Goal: Task Accomplishment & Management: Use online tool/utility

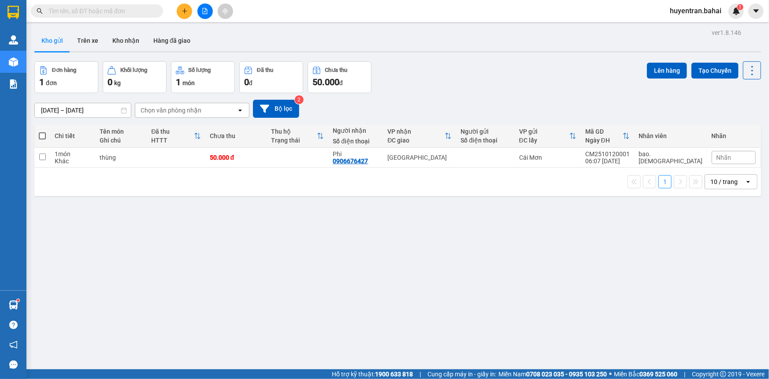
click at [313, 34] on div "Kho gửi Trên xe Kho nhận Hàng đã giao" at bounding box center [397, 41] width 727 height 23
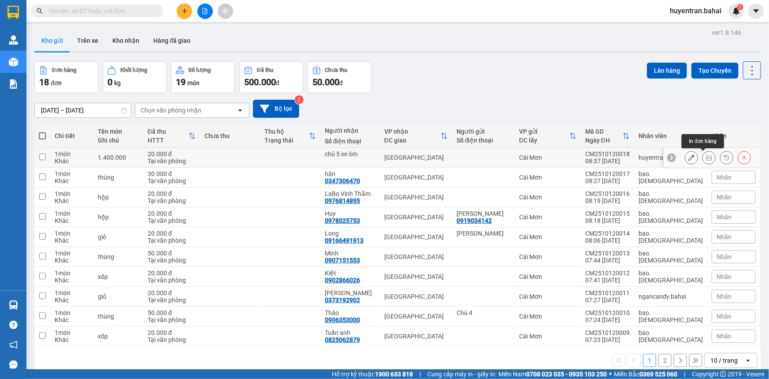
scroll to position [40, 0]
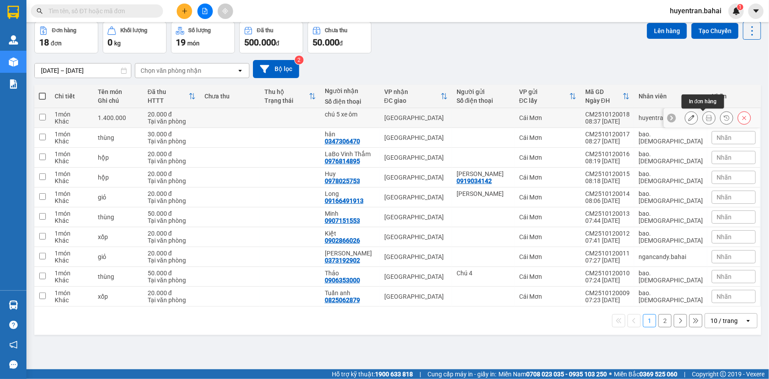
click at [706, 115] on icon at bounding box center [709, 118] width 6 height 6
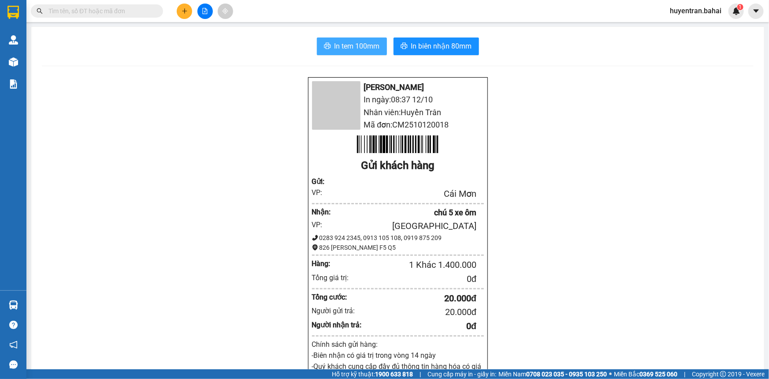
click at [348, 44] on span "In tem 100mm" at bounding box center [357, 46] width 45 height 11
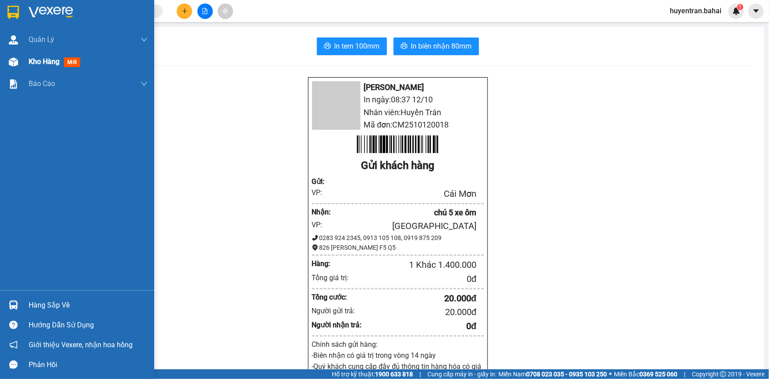
click at [80, 63] on span "mới" at bounding box center [72, 62] width 16 height 10
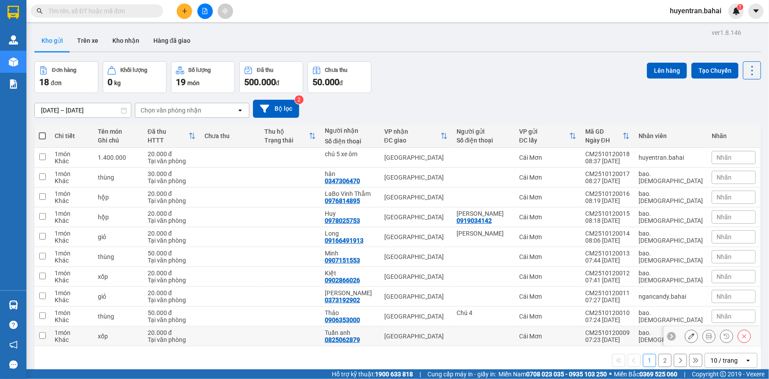
click at [565, 332] on div "Cái Mơn" at bounding box center [547, 335] width 57 height 7
checkbox input "true"
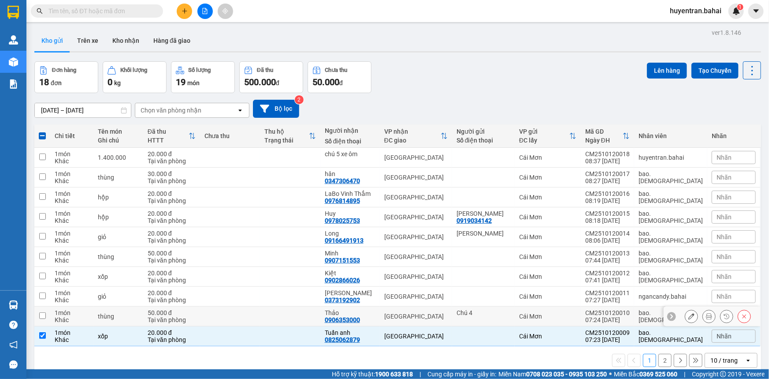
click at [565, 319] on td "Cái Mơn" at bounding box center [548, 316] width 66 height 20
checkbox input "true"
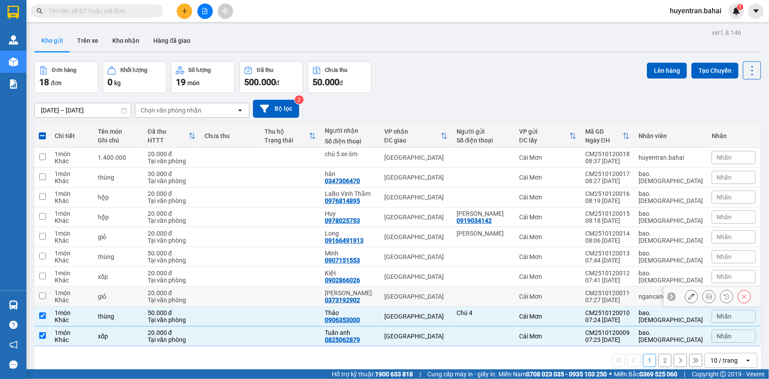
click at [572, 301] on td "Cái Mơn" at bounding box center [548, 297] width 66 height 20
checkbox input "true"
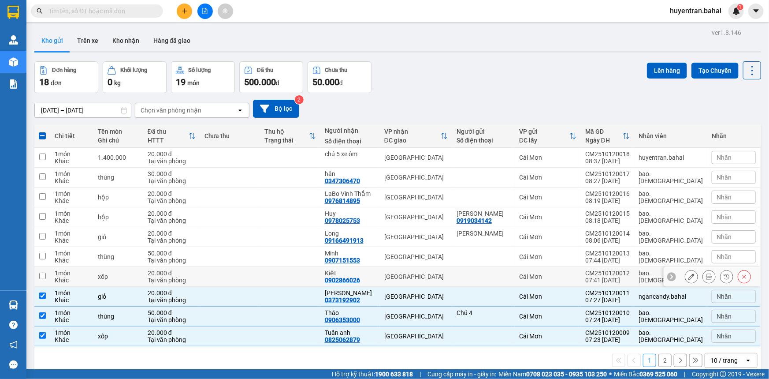
click at [579, 283] on td "Cái Mơn" at bounding box center [548, 277] width 66 height 20
checkbox input "true"
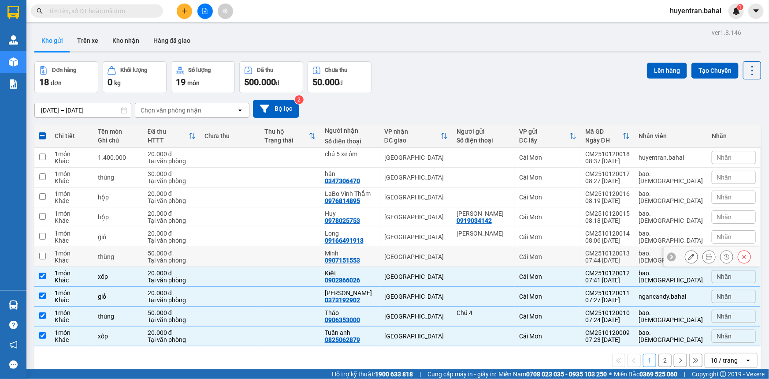
click at [581, 261] on td "Cái Mơn" at bounding box center [548, 257] width 66 height 20
checkbox input "true"
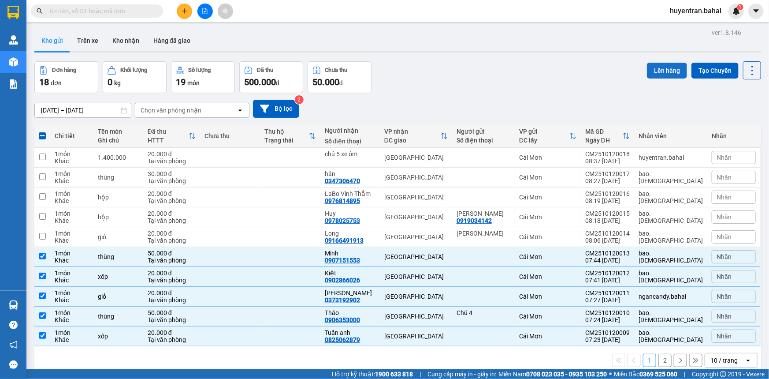
click at [652, 67] on button "Lên hàng" at bounding box center [667, 71] width 40 height 16
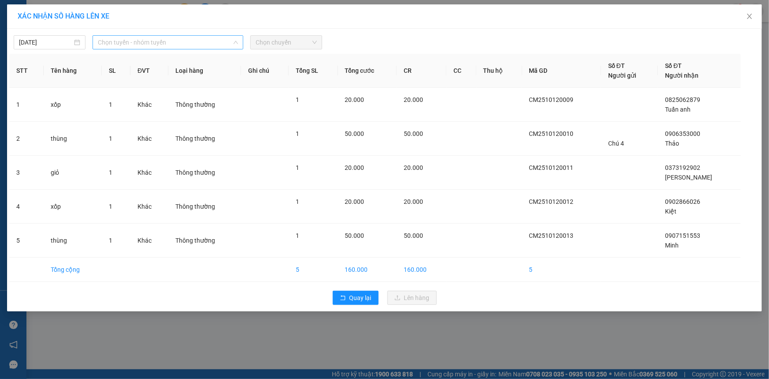
click at [168, 36] on span "Chọn tuyến - nhóm tuyến" at bounding box center [168, 42] width 140 height 13
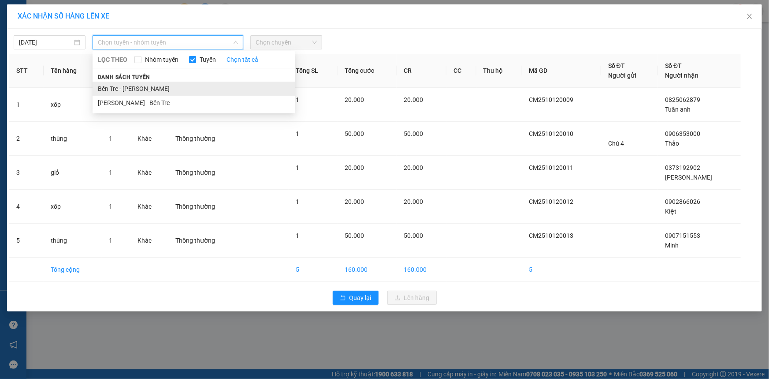
click at [182, 87] on li "Bến Tre - [PERSON_NAME]" at bounding box center [194, 89] width 203 height 14
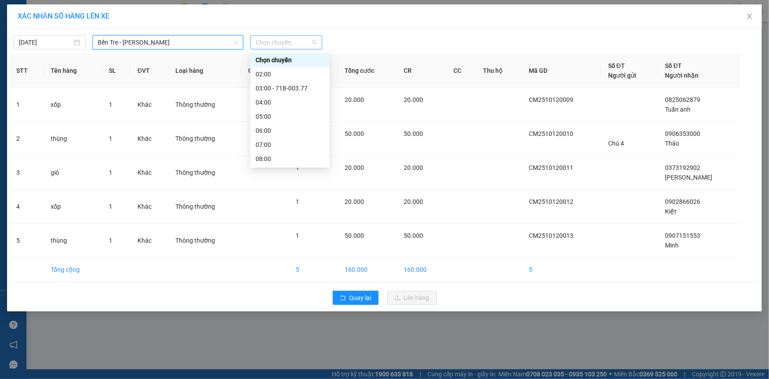
click at [299, 45] on span "Chọn chuyến" at bounding box center [286, 42] width 61 height 13
click at [291, 159] on div "08:00" at bounding box center [290, 159] width 69 height 10
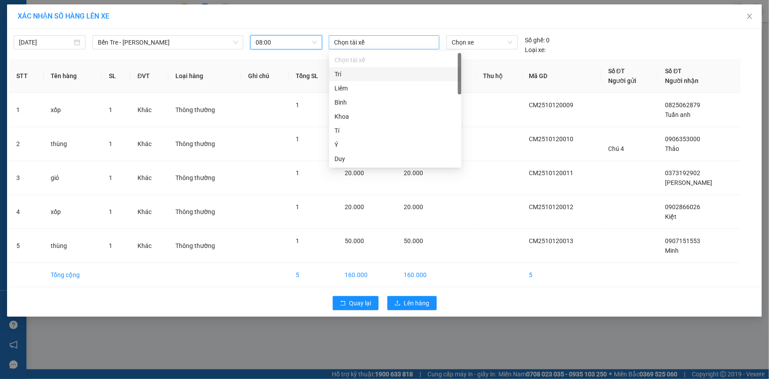
click at [413, 46] on div at bounding box center [384, 42] width 106 height 11
click at [382, 71] on div "Trí" at bounding box center [396, 74] width 122 height 10
click at [472, 44] on span "Chọn xe" at bounding box center [482, 42] width 61 height 13
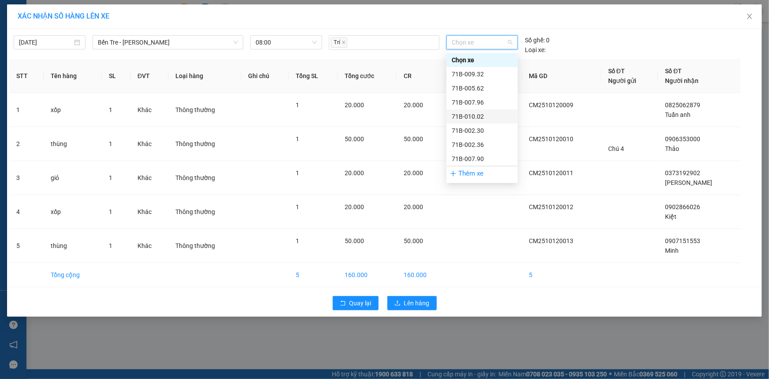
scroll to position [40, 0]
click at [456, 104] on div "71B-002.36" at bounding box center [482, 105] width 61 height 10
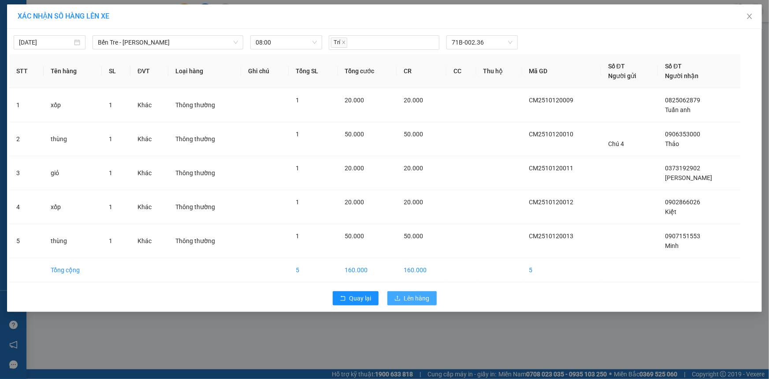
click at [406, 302] on span "Lên hàng" at bounding box center [417, 298] width 26 height 10
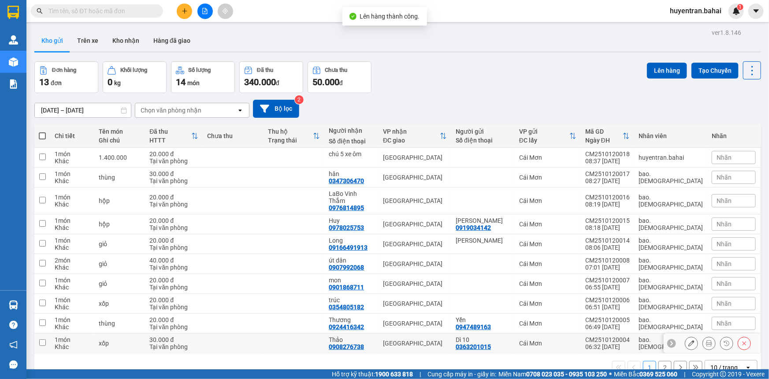
click at [511, 339] on div "Dì 10 0363201015" at bounding box center [483, 343] width 55 height 14
checkbox input "true"
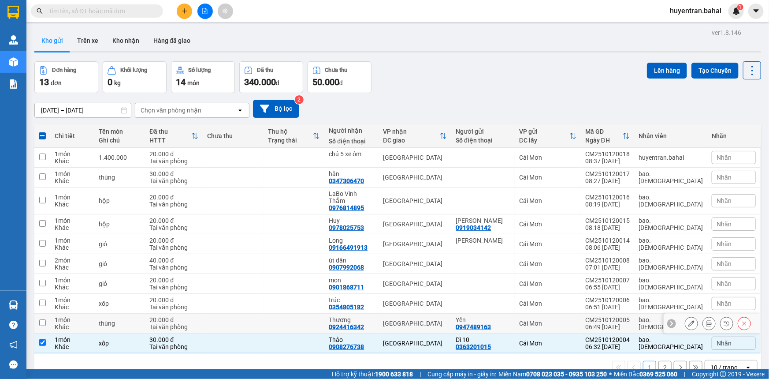
click at [510, 323] on td "Yến 0947489163" at bounding box center [483, 323] width 63 height 20
checkbox input "true"
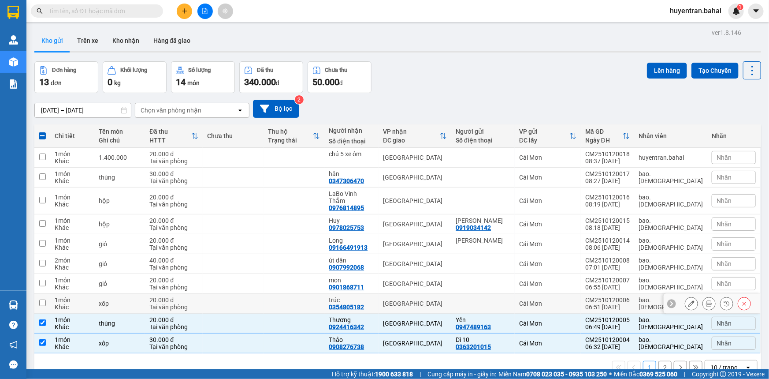
click at [514, 305] on td at bounding box center [483, 304] width 63 height 20
checkbox input "true"
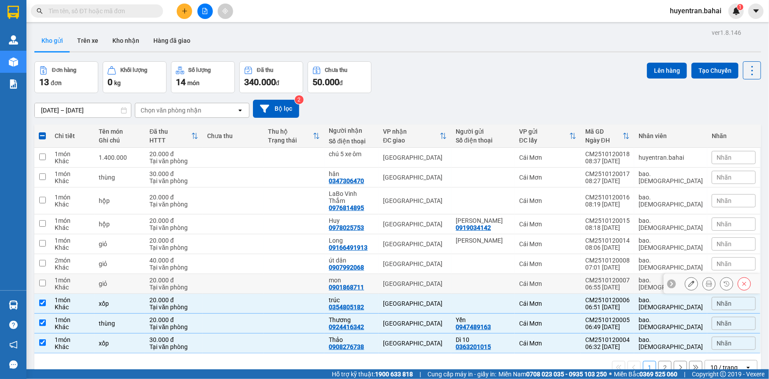
click at [515, 284] on td at bounding box center [483, 284] width 63 height 20
checkbox input "true"
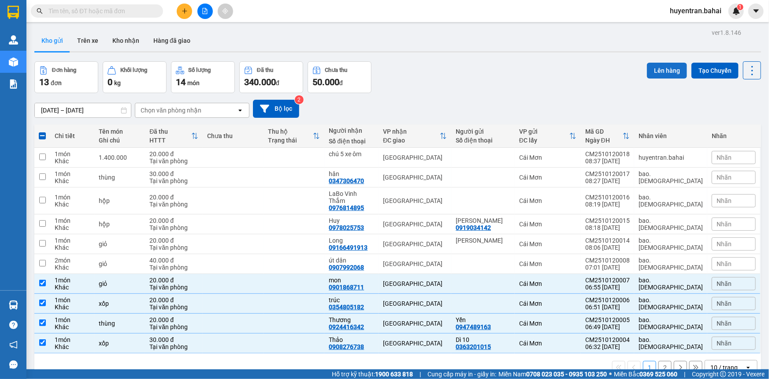
click at [647, 73] on button "Lên hàng" at bounding box center [667, 71] width 40 height 16
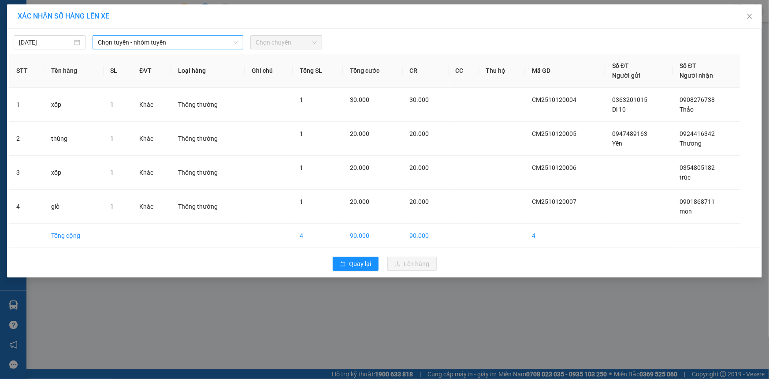
click at [227, 40] on span "Chọn tuyến - nhóm tuyến" at bounding box center [168, 42] width 140 height 13
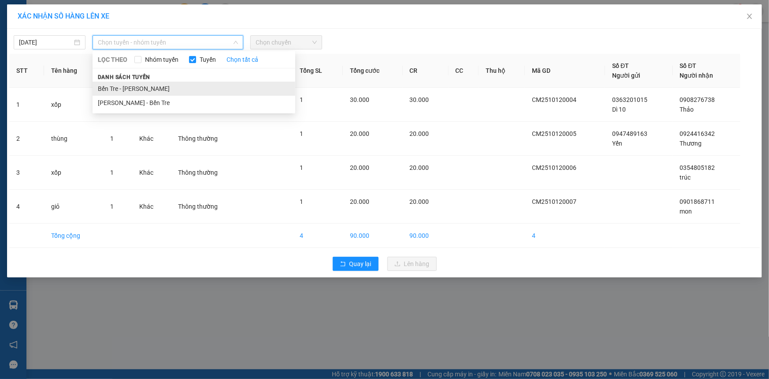
click at [207, 89] on li "Bến Tre - [PERSON_NAME]" at bounding box center [194, 89] width 203 height 14
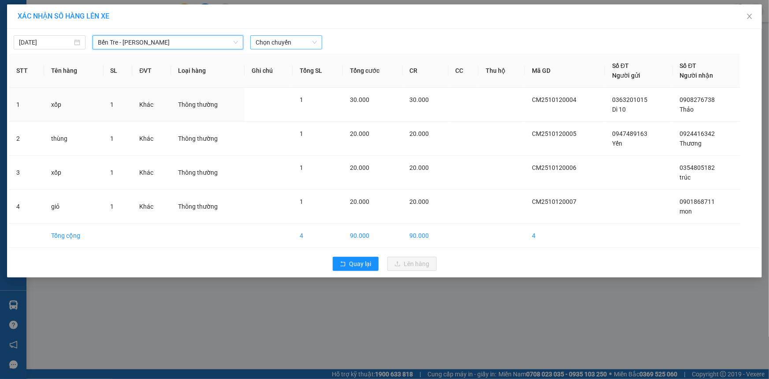
click at [304, 43] on span "Chọn chuyến" at bounding box center [286, 42] width 61 height 13
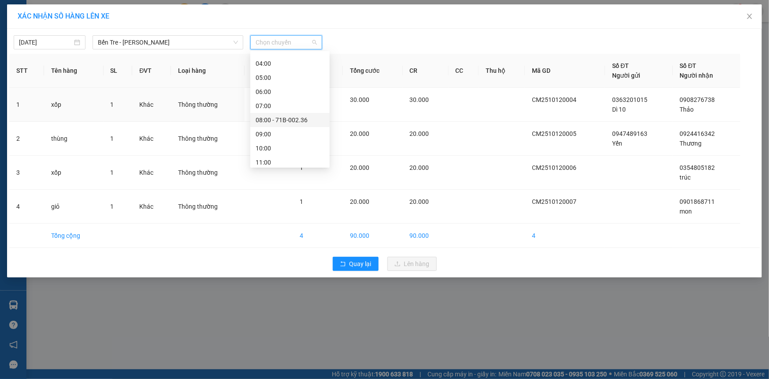
scroll to position [80, 0]
click at [296, 65] on div "07:00" at bounding box center [290, 65] width 69 height 10
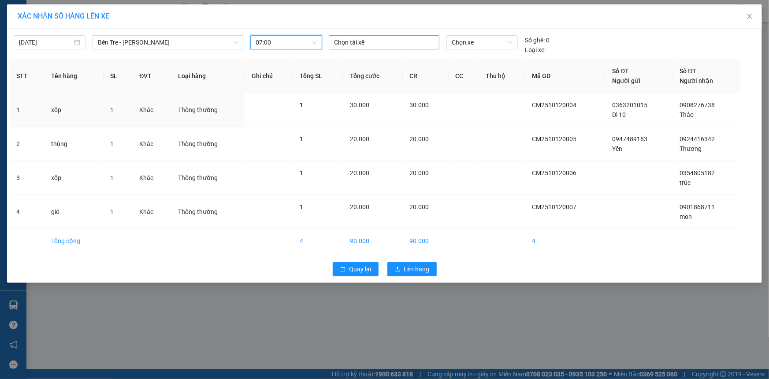
click at [358, 44] on div at bounding box center [384, 42] width 106 height 11
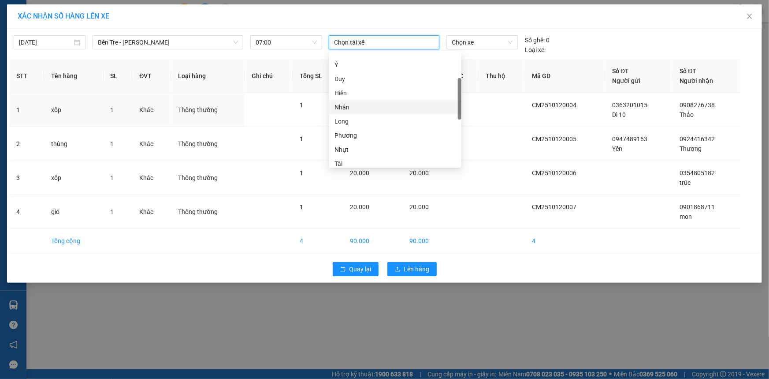
click at [377, 103] on div "Nhân" at bounding box center [396, 107] width 122 height 10
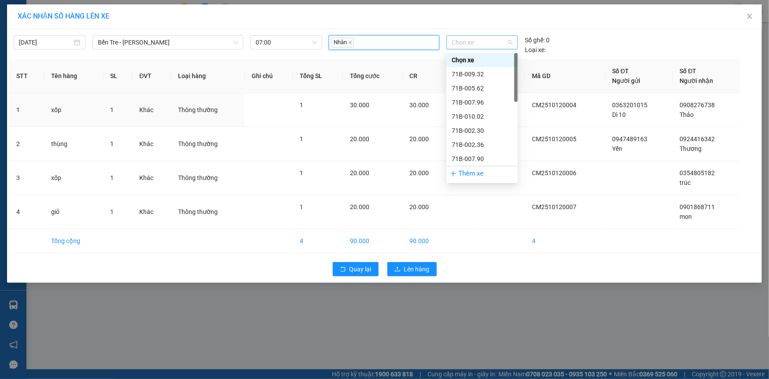
click at [474, 45] on span "Chọn xe" at bounding box center [482, 42] width 61 height 13
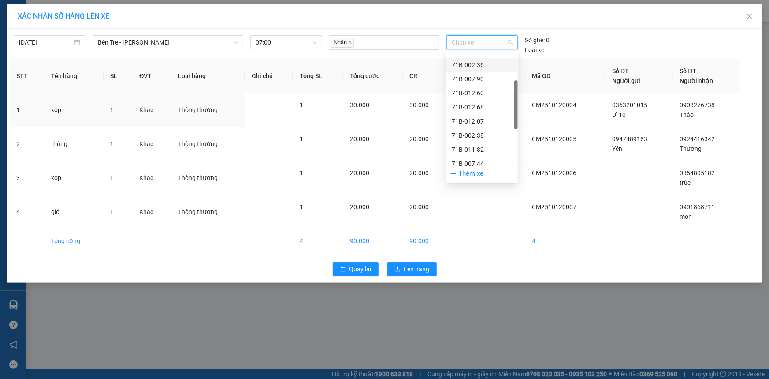
scroll to position [120, 0]
click at [490, 142] on div "71B-008.57" at bounding box center [482, 138] width 71 height 14
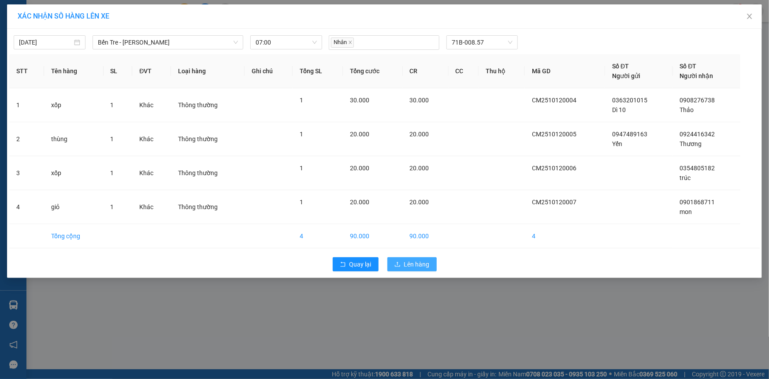
click at [419, 261] on span "Lên hàng" at bounding box center [417, 264] width 26 height 10
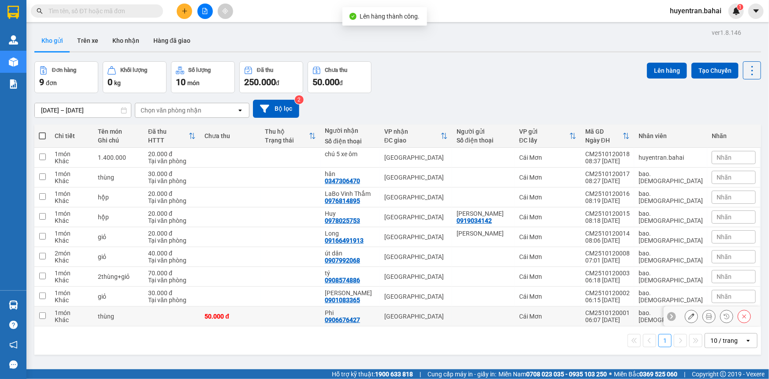
click at [553, 319] on div "Cái Mơn" at bounding box center [547, 316] width 57 height 7
checkbox input "true"
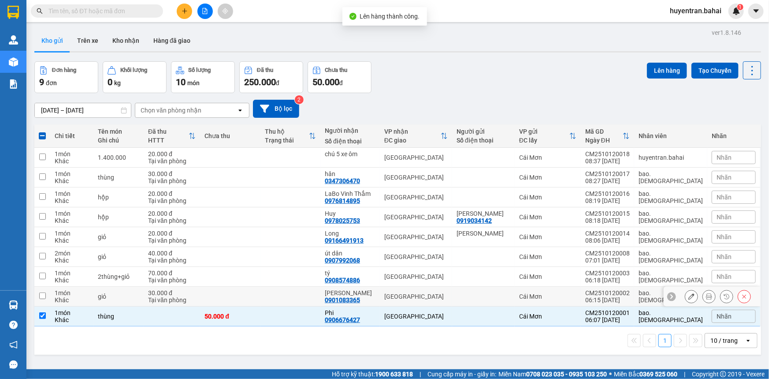
click at [552, 302] on td "Cái Mơn" at bounding box center [548, 297] width 66 height 20
checkbox input "true"
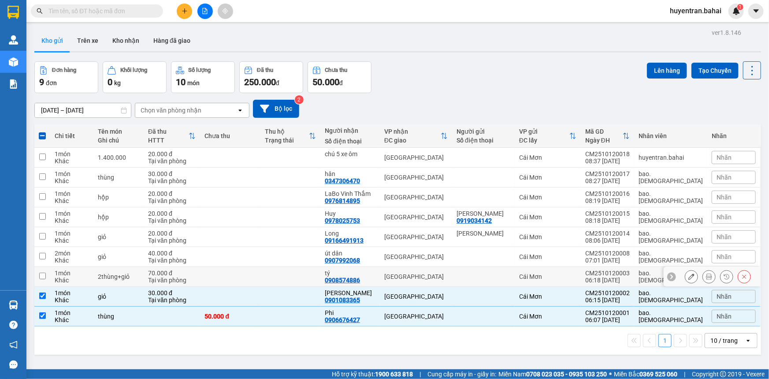
click at [559, 281] on td "Cái Mơn" at bounding box center [548, 277] width 66 height 20
checkbox input "true"
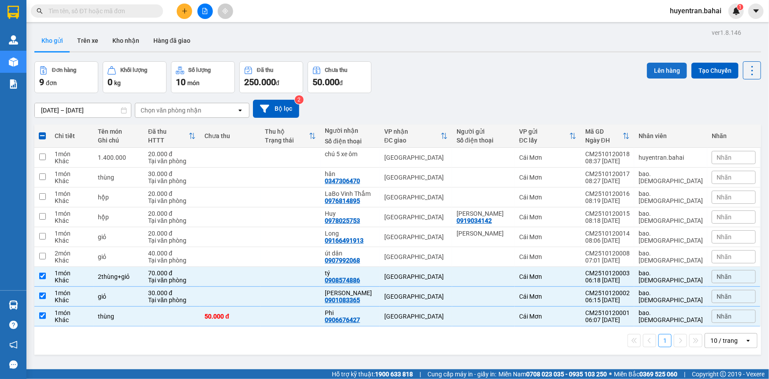
click at [665, 69] on button "Lên hàng" at bounding box center [667, 71] width 40 height 16
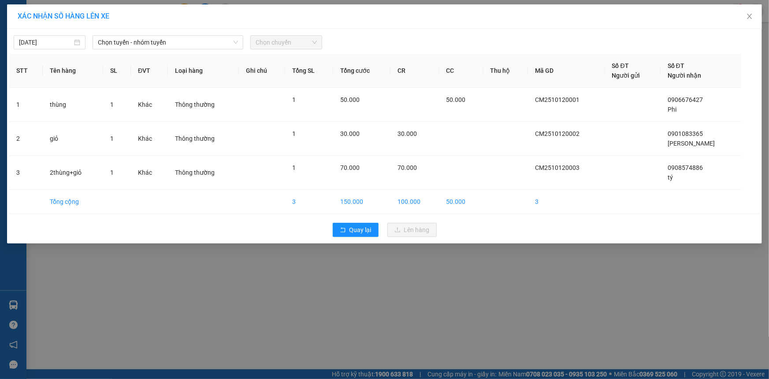
click at [212, 34] on div "[DATE] Chọn tuyến - nhóm tuyến Chọn chuyến" at bounding box center [384, 40] width 751 height 19
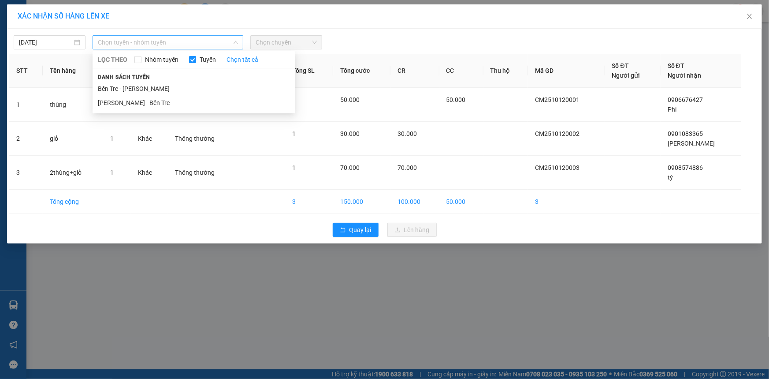
click at [209, 48] on span "Chọn tuyến - nhóm tuyến" at bounding box center [168, 42] width 140 height 13
click at [198, 88] on li "Bến Tre - [PERSON_NAME]" at bounding box center [194, 89] width 203 height 14
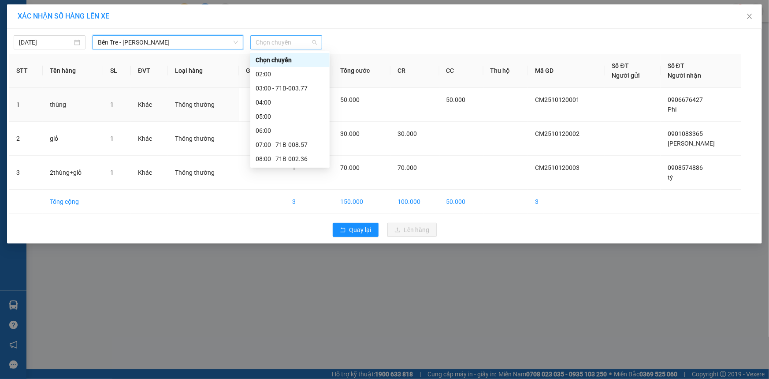
click at [284, 36] on span "Chọn chuyến" at bounding box center [286, 42] width 61 height 13
click at [302, 144] on div "07:00 - 71B-008.57" at bounding box center [290, 145] width 69 height 10
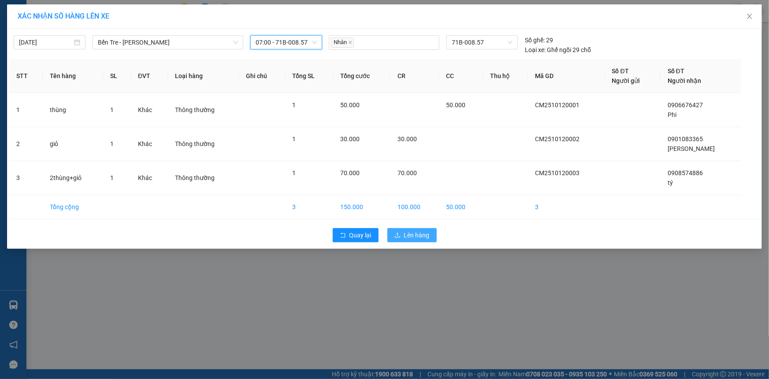
click at [421, 234] on span "Lên hàng" at bounding box center [417, 235] width 26 height 10
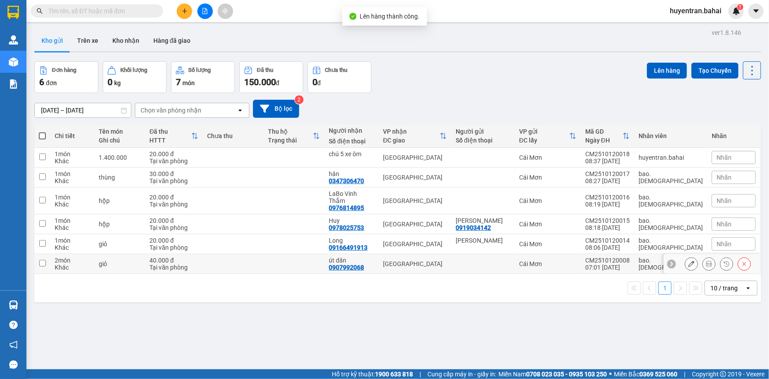
click at [536, 263] on td "Cái Mơn" at bounding box center [548, 264] width 66 height 20
checkbox input "true"
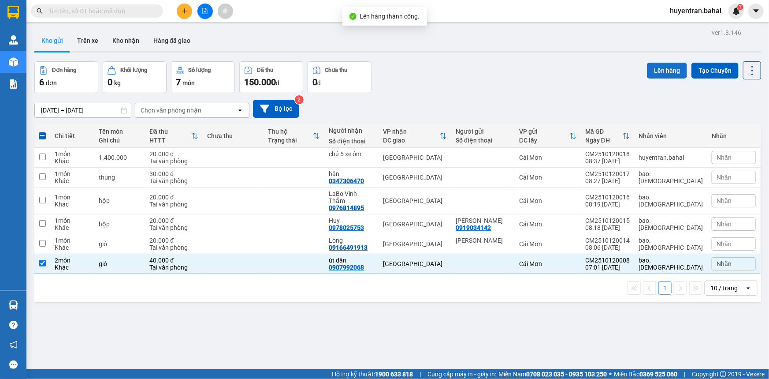
click at [656, 76] on button "Lên hàng" at bounding box center [667, 71] width 40 height 16
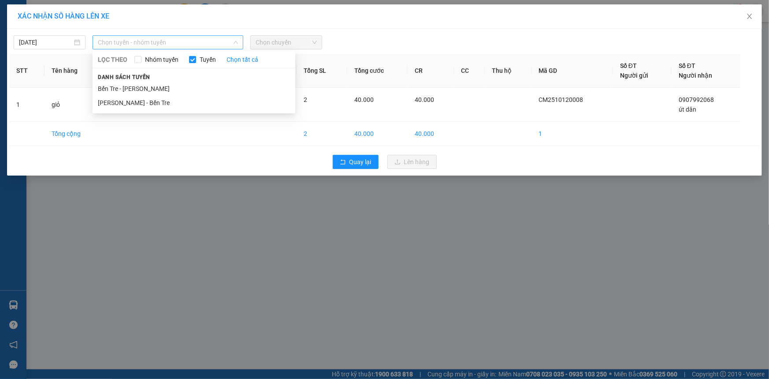
click at [204, 43] on span "Chọn tuyến - nhóm tuyến" at bounding box center [168, 42] width 140 height 13
click at [214, 79] on div "Danh sách tuyến [GEOGRAPHIC_DATA] - [GEOGRAPHIC_DATA] - [GEOGRAPHIC_DATA]" at bounding box center [194, 91] width 203 height 38
drag, startPoint x: 224, startPoint y: 88, endPoint x: 229, endPoint y: 87, distance: 4.9
click at [227, 88] on li "Bến Tre - [PERSON_NAME]" at bounding box center [194, 89] width 203 height 14
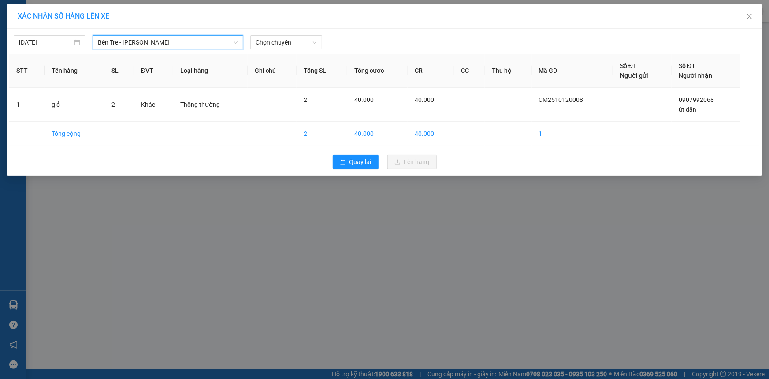
click at [295, 52] on body "Kết quả tìm kiếm ( 0 ) Bộ lọc No Data huyentran.bahai 1 Quản [PERSON_NAME] lý k…" at bounding box center [384, 189] width 769 height 379
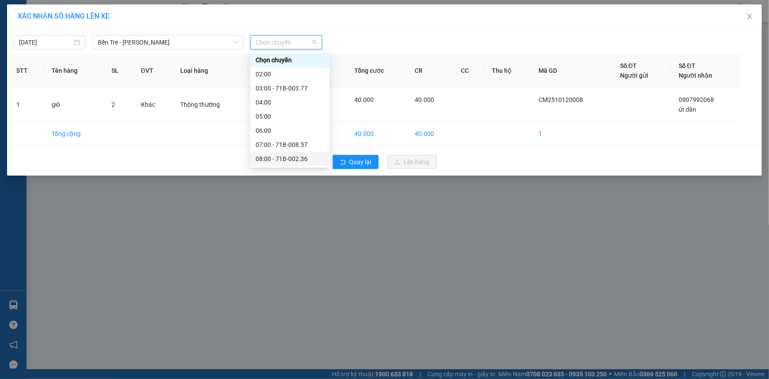
click at [300, 159] on div "08:00 - 71B-002.36" at bounding box center [290, 159] width 69 height 10
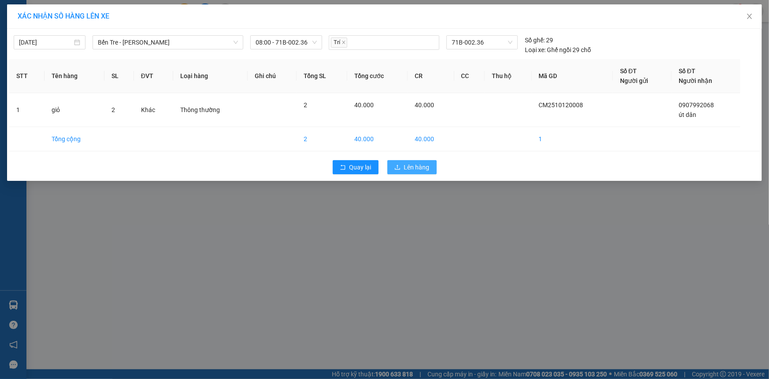
click at [392, 171] on button "Lên hàng" at bounding box center [412, 167] width 49 height 14
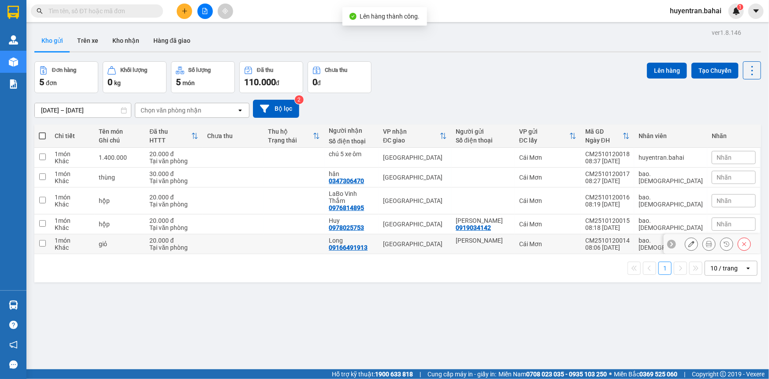
click at [537, 240] on div "Cái Mơn" at bounding box center [547, 243] width 57 height 7
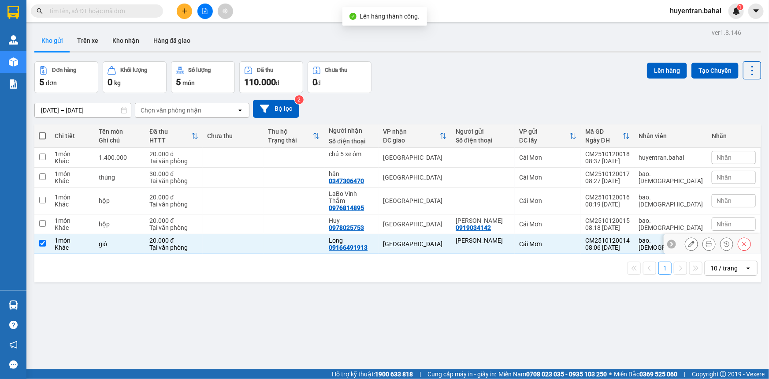
checkbox input "true"
drag, startPoint x: 540, startPoint y: 216, endPoint x: 541, endPoint y: 210, distance: 5.3
click at [540, 220] on div "Cái Mơn" at bounding box center [547, 223] width 57 height 7
checkbox input "true"
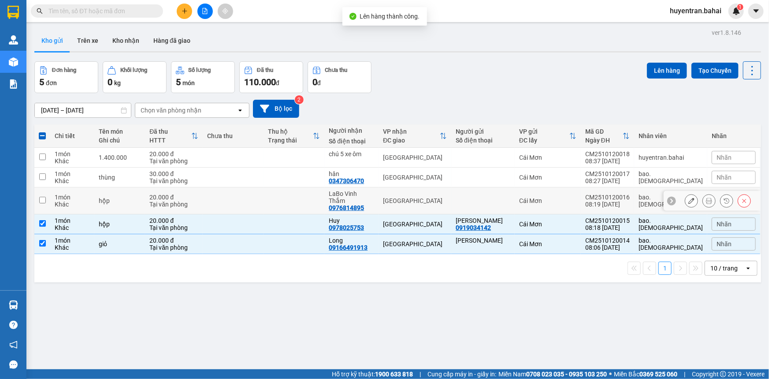
click at [543, 199] on div "Cái Mơn" at bounding box center [547, 200] width 57 height 7
checkbox input "true"
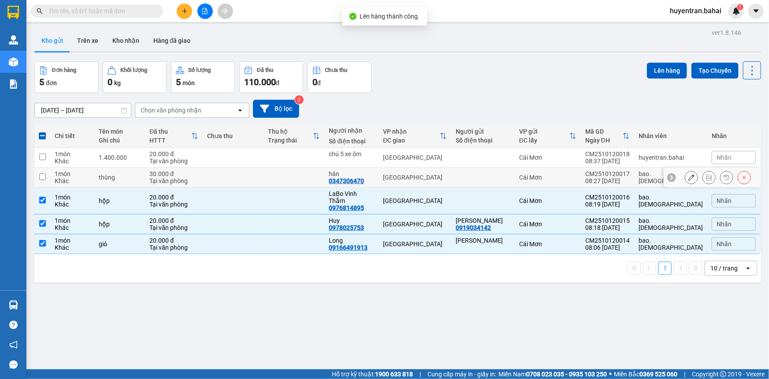
click at [548, 183] on td "Cái Mơn" at bounding box center [548, 178] width 66 height 20
checkbox input "true"
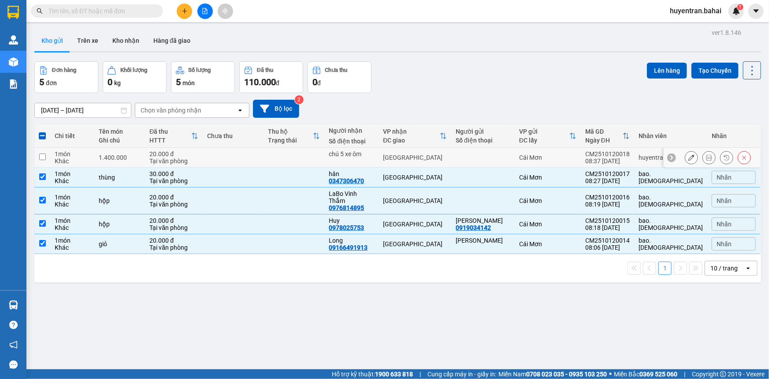
click at [557, 158] on div "Cái Mơn" at bounding box center [547, 157] width 57 height 7
checkbox input "true"
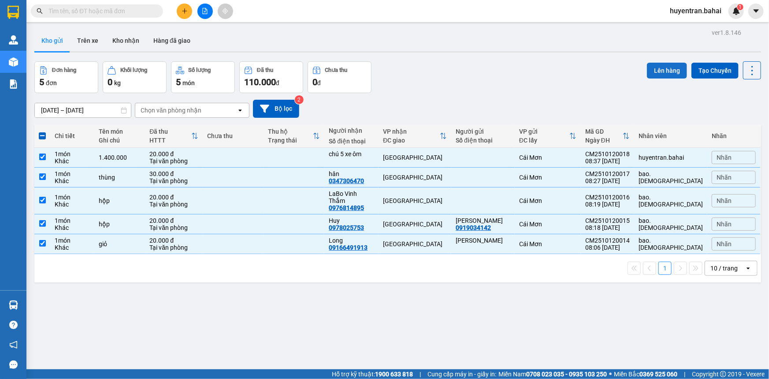
click at [661, 74] on button "Lên hàng" at bounding box center [667, 71] width 40 height 16
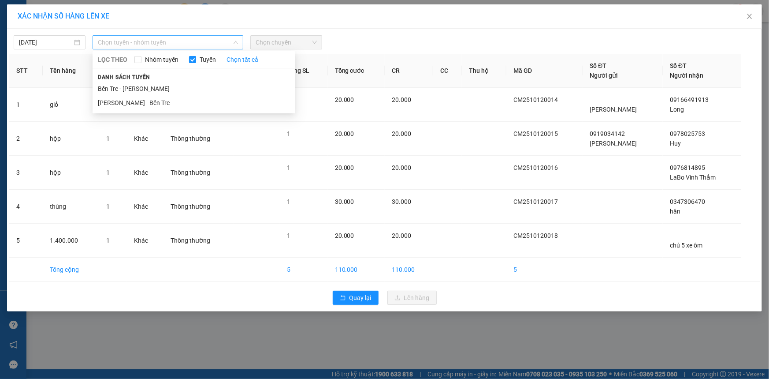
click at [223, 45] on span "Chọn tuyến - nhóm tuyến" at bounding box center [168, 42] width 140 height 13
click at [211, 80] on div "Danh sách tuyến [GEOGRAPHIC_DATA] - [GEOGRAPHIC_DATA] - [GEOGRAPHIC_DATA]" at bounding box center [194, 91] width 203 height 38
click at [214, 87] on li "Bến Tre - [PERSON_NAME]" at bounding box center [194, 89] width 203 height 14
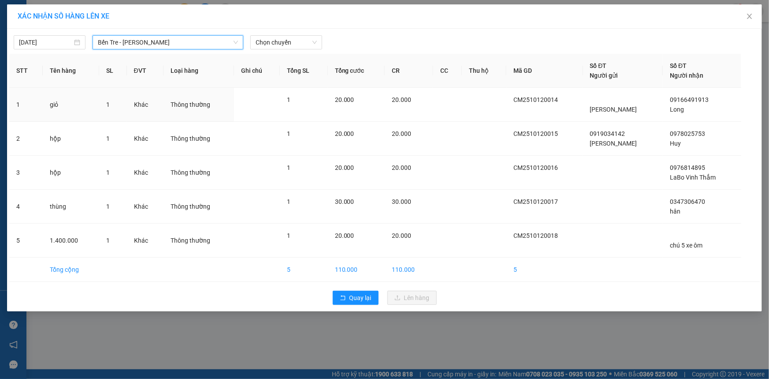
click at [312, 49] on div "[DATE] [GEOGRAPHIC_DATA][PERSON_NAME] LỌC THEO Nhóm tuyến Tuyến Chọn tất cả Dan…" at bounding box center [384, 170] width 755 height 283
drag, startPoint x: 311, startPoint y: 44, endPoint x: 296, endPoint y: 92, distance: 50.5
click at [311, 45] on span "Chọn chuyến" at bounding box center [286, 42] width 61 height 13
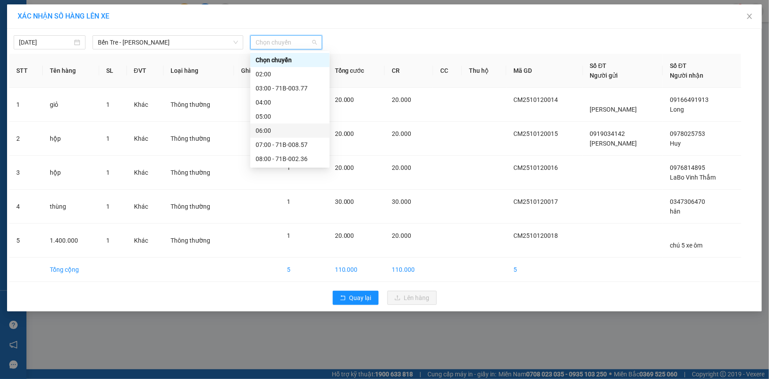
scroll to position [40, 0]
drag, startPoint x: 294, startPoint y: 134, endPoint x: 348, endPoint y: 80, distance: 77.0
click at [294, 134] on div "09:00" at bounding box center [290, 133] width 69 height 10
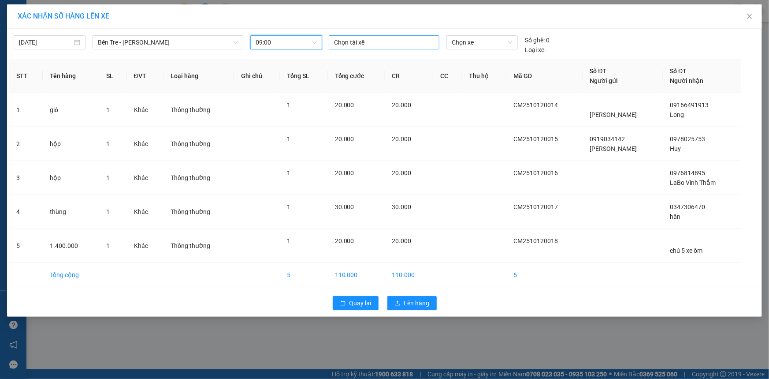
click at [366, 40] on div at bounding box center [384, 42] width 106 height 11
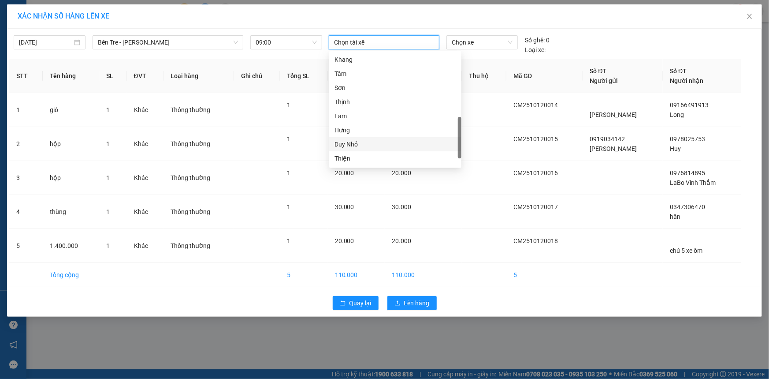
scroll to position [268, 0]
click at [383, 141] on div "Hiếu" at bounding box center [396, 145] width 122 height 10
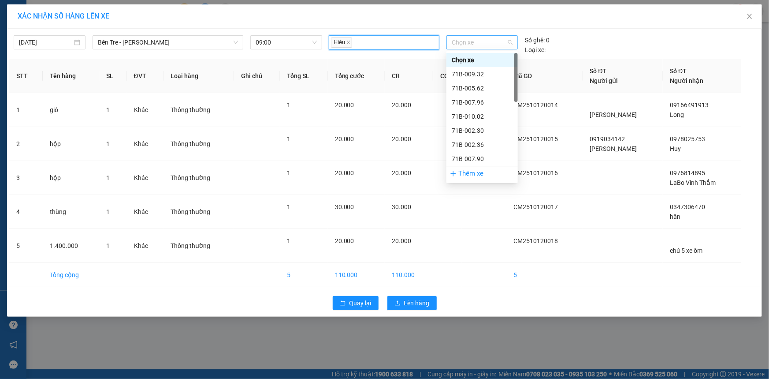
click at [481, 43] on span "Chọn xe" at bounding box center [482, 42] width 61 height 13
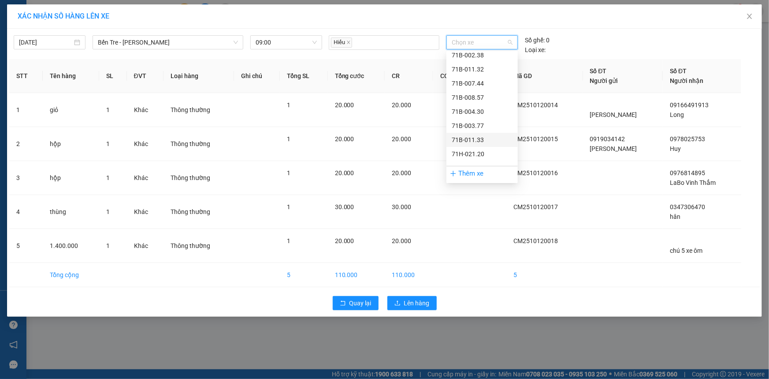
scroll to position [212, 0]
click at [472, 142] on div "71H-051.13" at bounding box center [482, 145] width 61 height 10
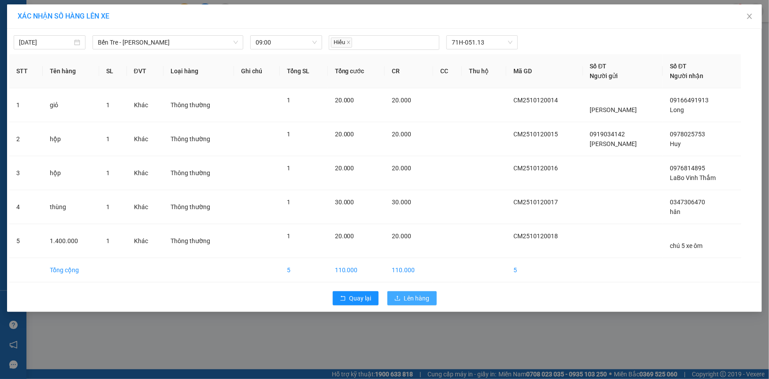
click at [405, 293] on span "Lên hàng" at bounding box center [417, 298] width 26 height 10
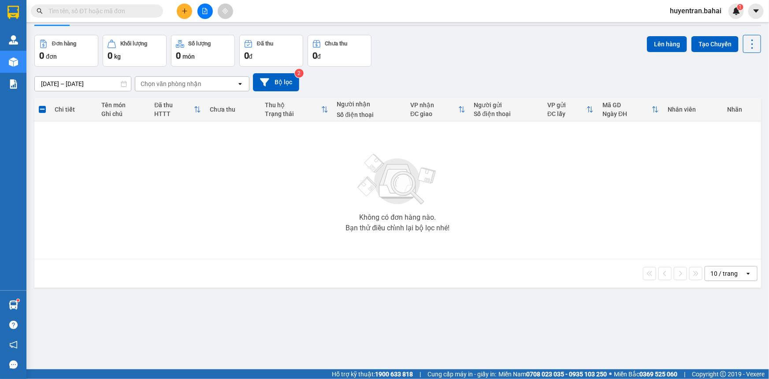
scroll to position [40, 0]
